Goal: Transaction & Acquisition: Download file/media

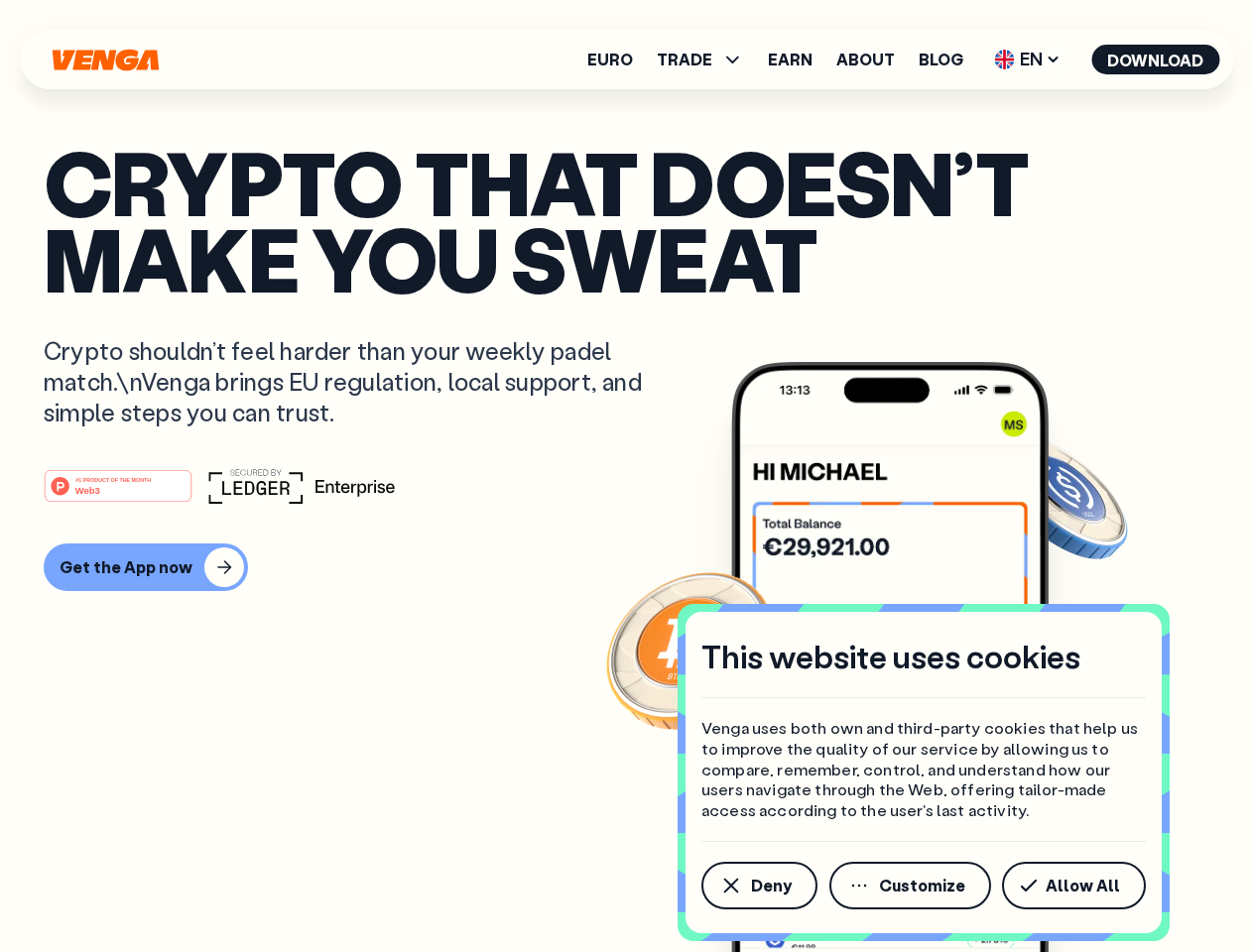
click at [626, 476] on div "#1 PRODUCT OF THE MONTH Web3" at bounding box center [626, 486] width 1165 height 36
click at [758, 886] on span "Deny" at bounding box center [771, 886] width 41 height 16
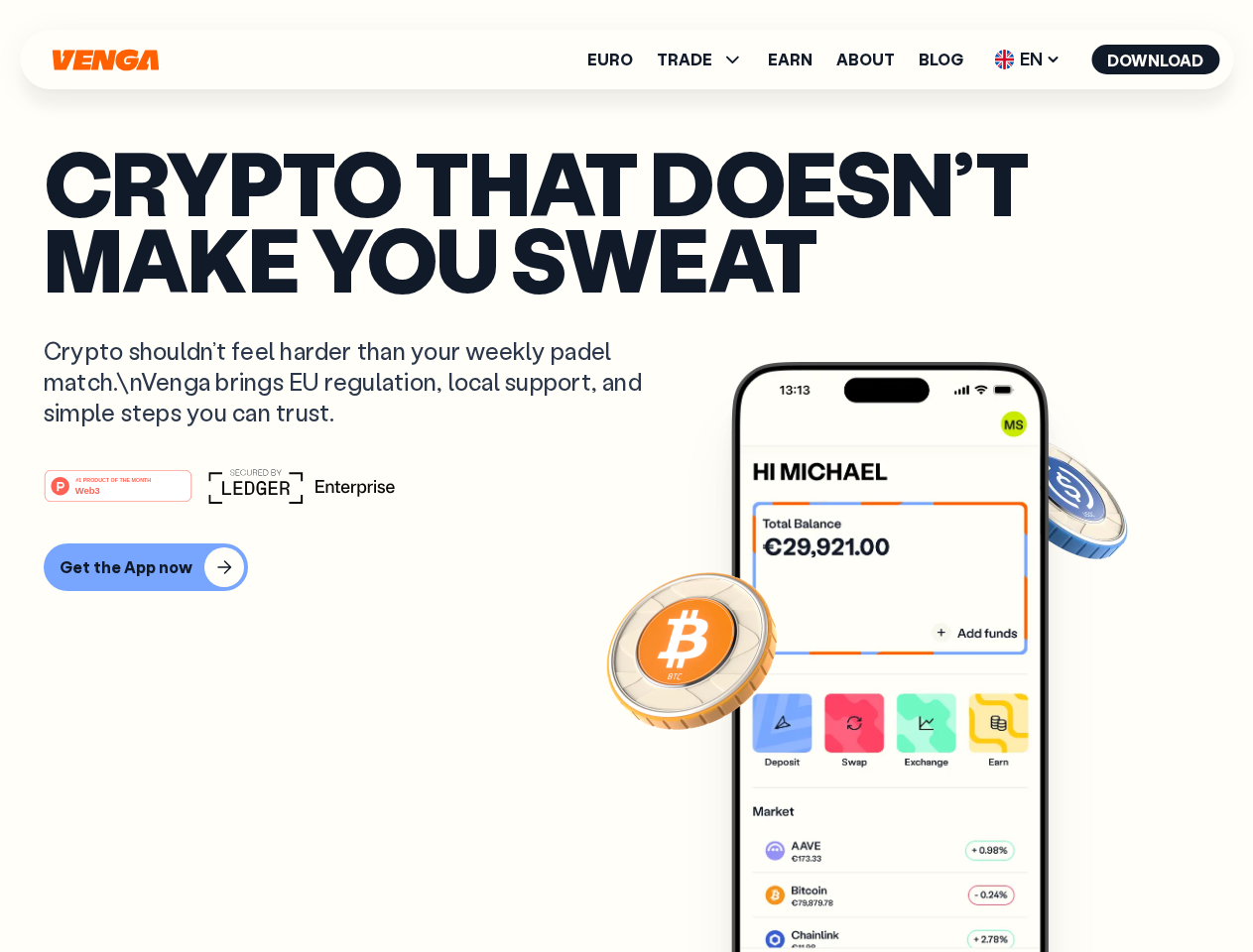
click at [912, 886] on img at bounding box center [889, 694] width 317 height 665
click at [1078, 886] on article "Crypto that doesn’t make you sweat Crypto shouldn’t feel harder than your weekl…" at bounding box center [626, 515] width 1165 height 744
click at [707, 60] on span "TRADE" at bounding box center [685, 60] width 56 height 16
click at [1028, 60] on span "EN" at bounding box center [1027, 60] width 81 height 32
click at [1155, 60] on button "Download" at bounding box center [1155, 60] width 128 height 30
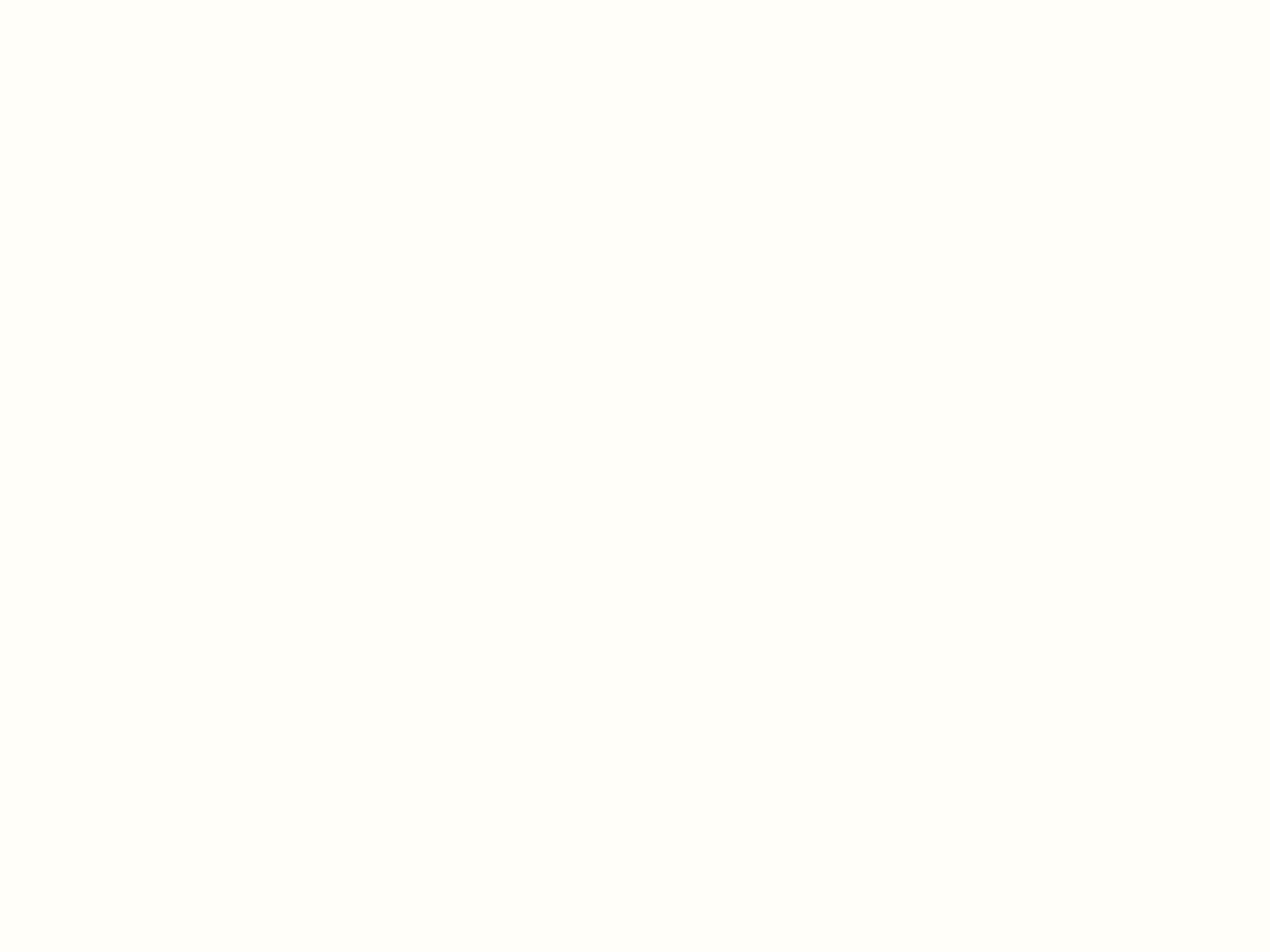
click at [626, 0] on html "This website uses cookies Venga uses both own and third-party cookies that help…" at bounding box center [635, 0] width 1270 height 0
click at [143, 0] on html "This website uses cookies Venga uses both own and third-party cookies that help…" at bounding box center [635, 0] width 1270 height 0
click at [121, 0] on html "This website uses cookies Venga uses both own and third-party cookies that help…" at bounding box center [635, 0] width 1270 height 0
